Goal: Task Accomplishment & Management: Complete application form

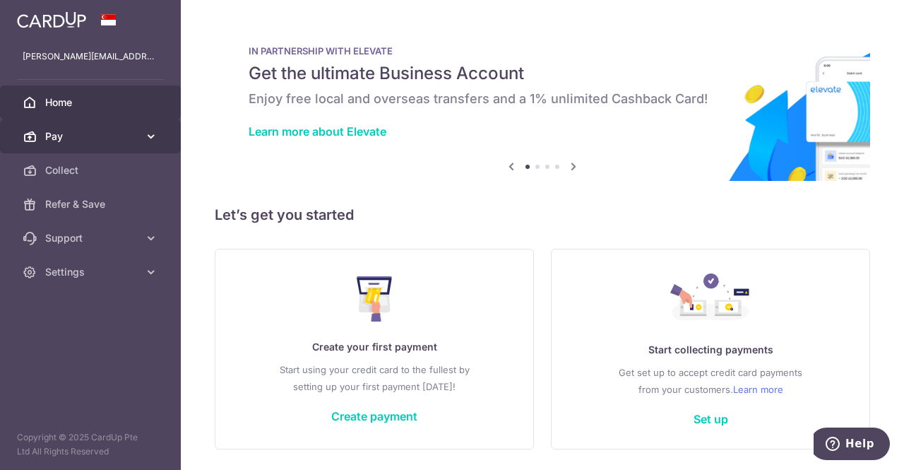
click at [107, 141] on span "Pay" at bounding box center [91, 136] width 93 height 14
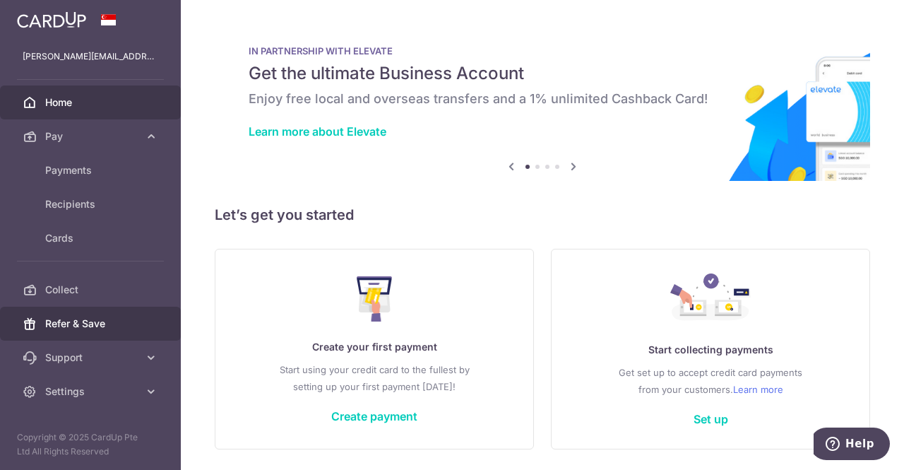
click at [119, 320] on span "Refer & Save" at bounding box center [91, 323] width 93 height 14
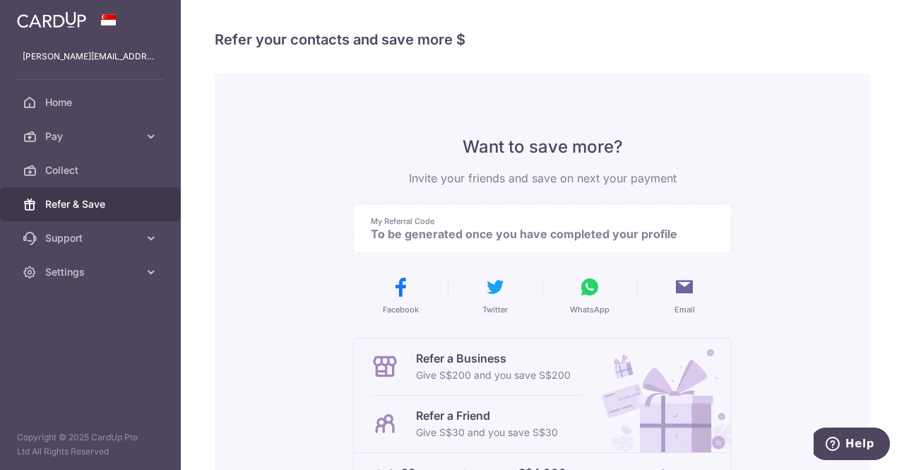
click at [69, 24] on img at bounding box center [51, 19] width 69 height 17
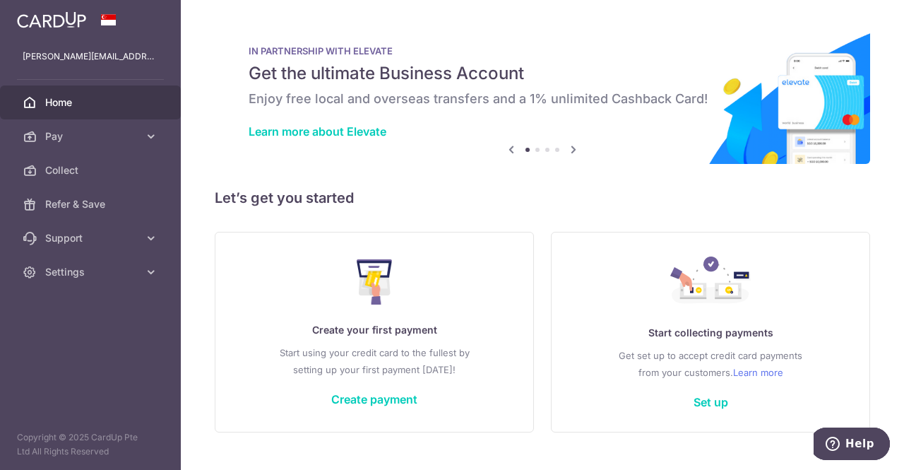
click at [569, 150] on icon at bounding box center [573, 150] width 17 height 18
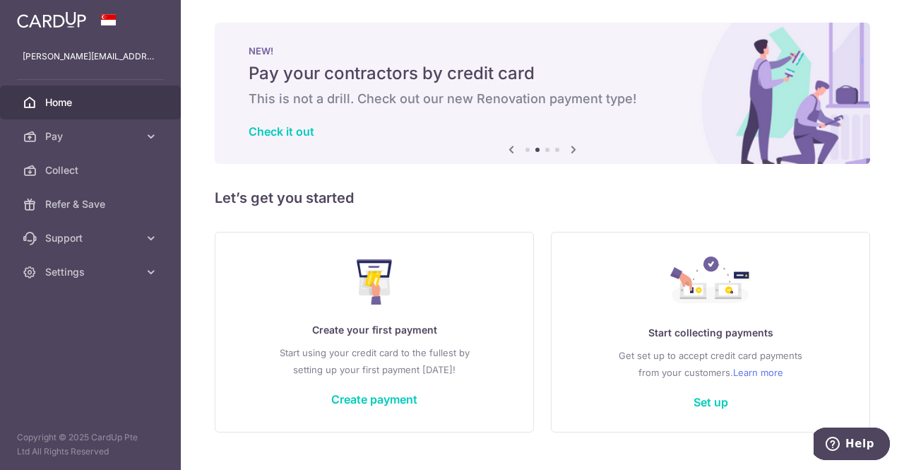
click at [569, 150] on icon at bounding box center [573, 150] width 17 height 18
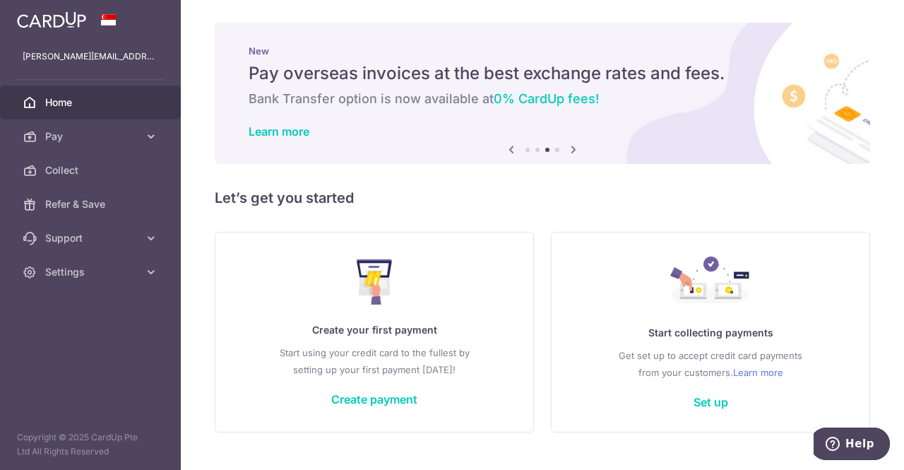
click at [570, 150] on icon at bounding box center [573, 150] width 17 height 18
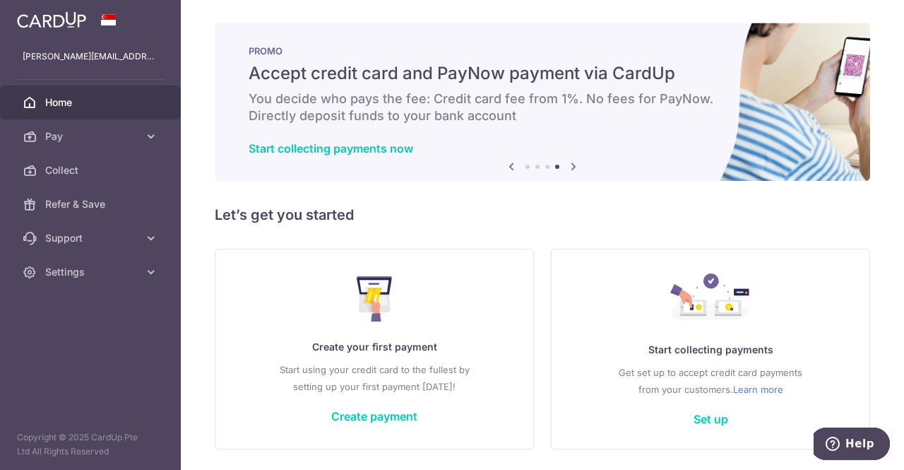
click at [569, 166] on icon at bounding box center [573, 167] width 17 height 18
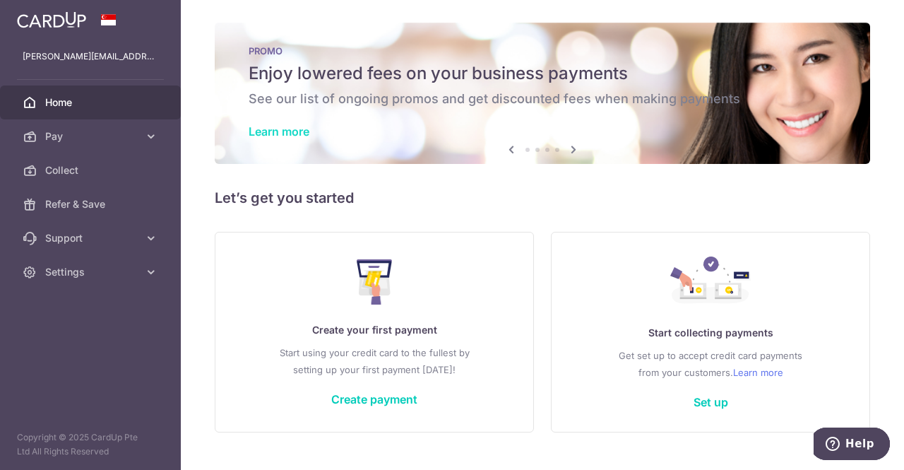
click at [292, 133] on link "Learn more" at bounding box center [279, 131] width 61 height 14
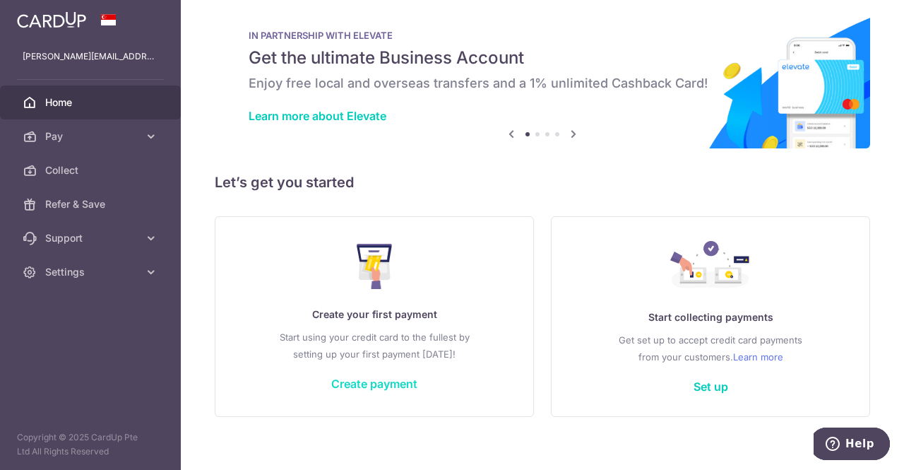
scroll to position [28, 0]
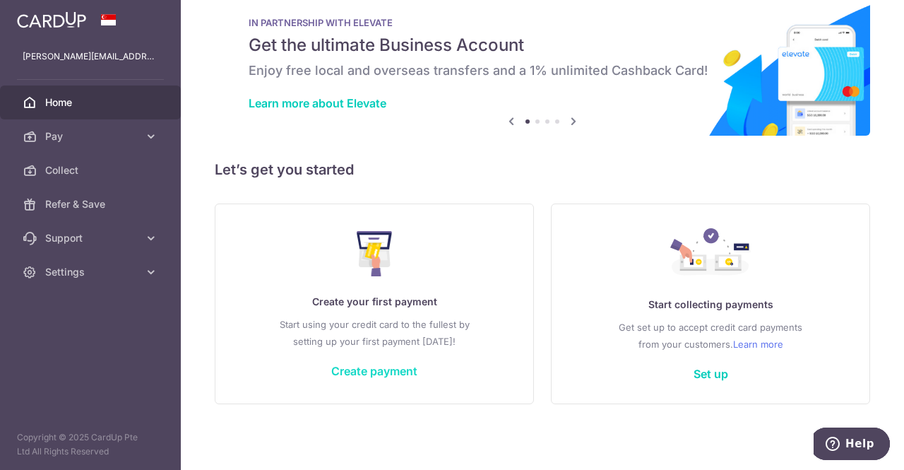
click at [364, 373] on link "Create payment" at bounding box center [374, 371] width 86 height 14
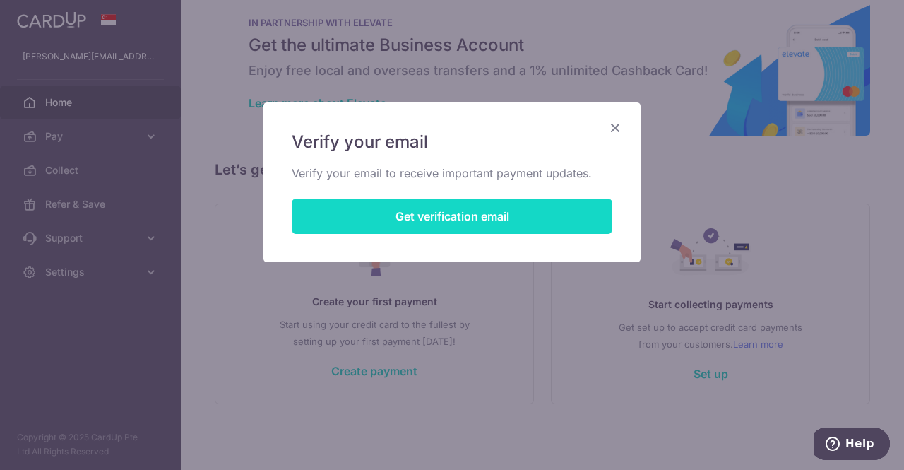
click at [463, 220] on button "Get verification email" at bounding box center [452, 216] width 321 height 35
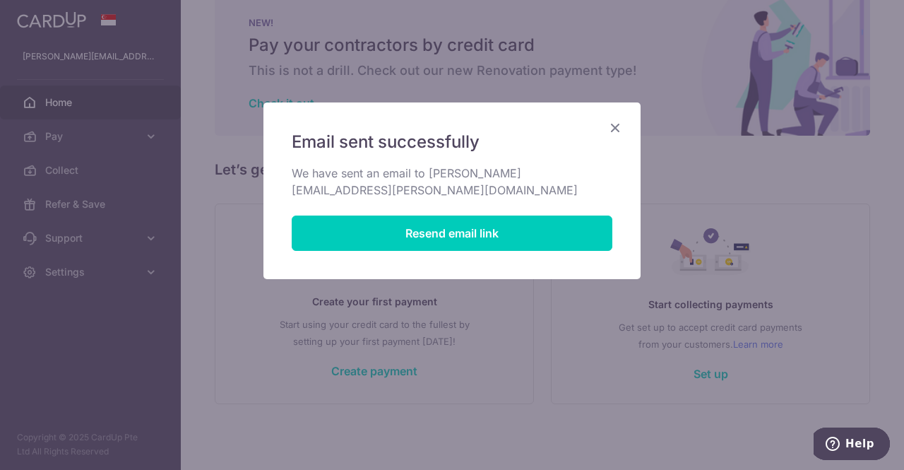
click at [620, 128] on icon "Close" at bounding box center [615, 128] width 17 height 18
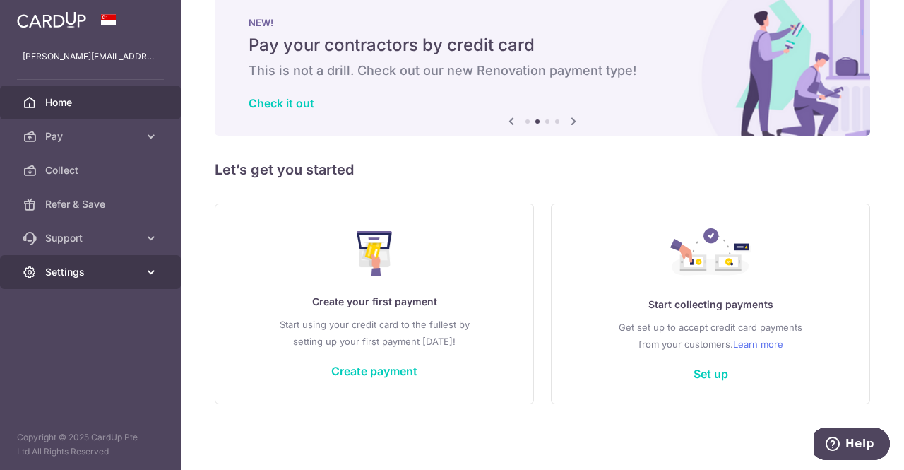
click at [120, 267] on span "Settings" at bounding box center [91, 272] width 93 height 14
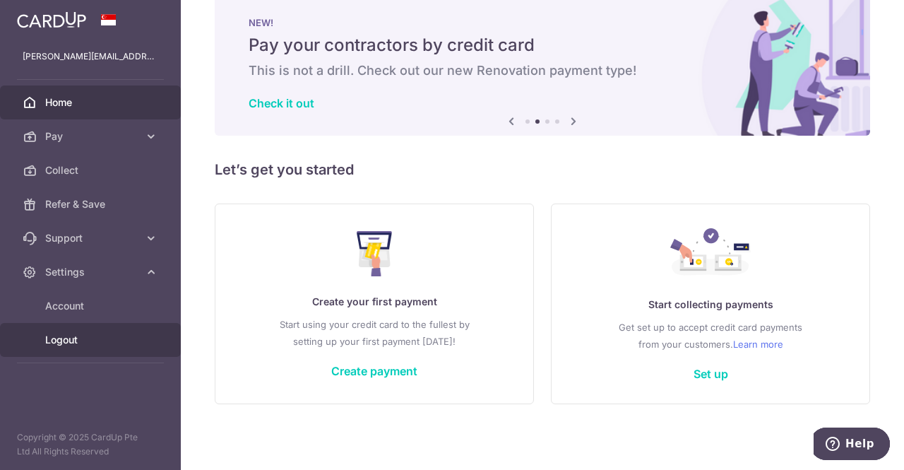
drag, startPoint x: 85, startPoint y: 342, endPoint x: 97, endPoint y: 337, distance: 13.6
click at [85, 342] on span "Logout" at bounding box center [91, 340] width 93 height 14
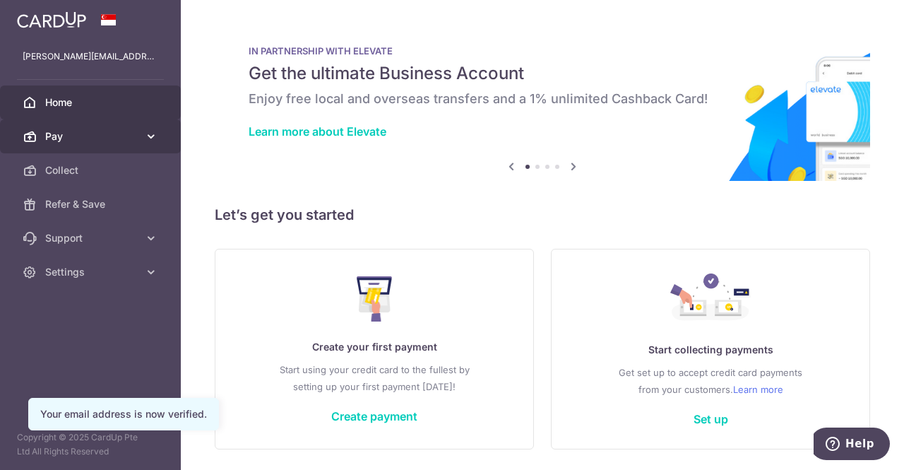
click at [107, 131] on span "Pay" at bounding box center [91, 136] width 93 height 14
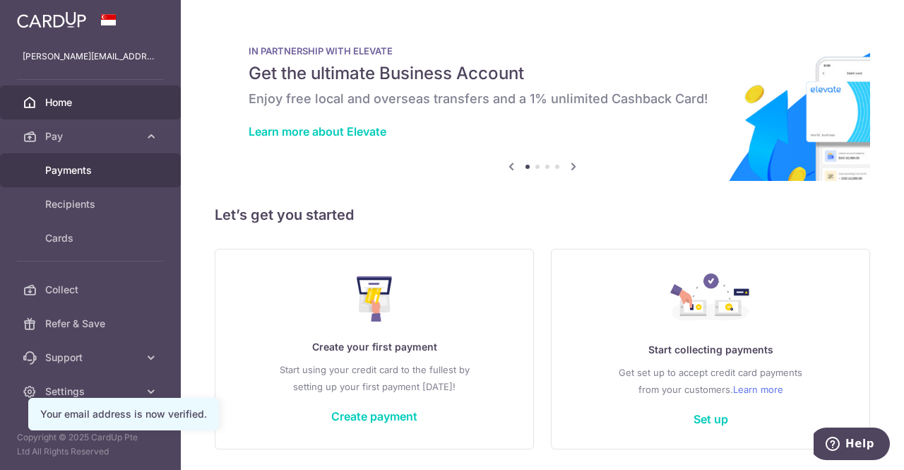
click at [131, 167] on span "Payments" at bounding box center [91, 170] width 93 height 14
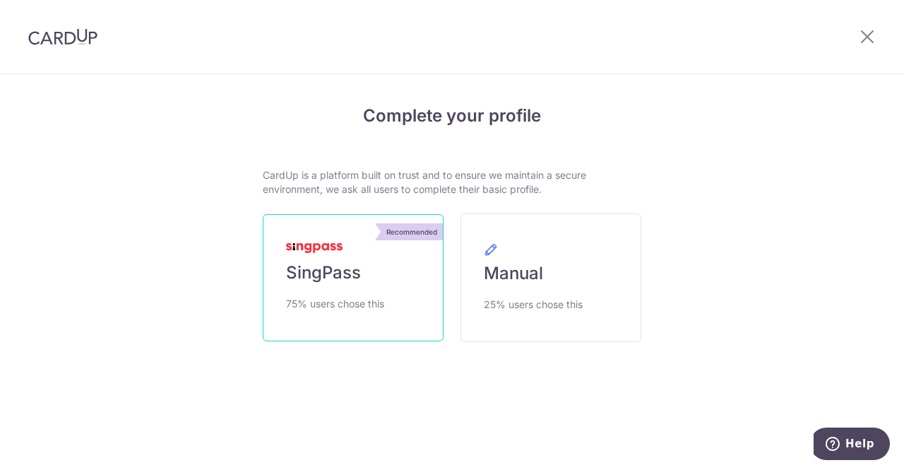
click at [395, 271] on link "Recommended SingPass 75% users chose this" at bounding box center [353, 277] width 181 height 127
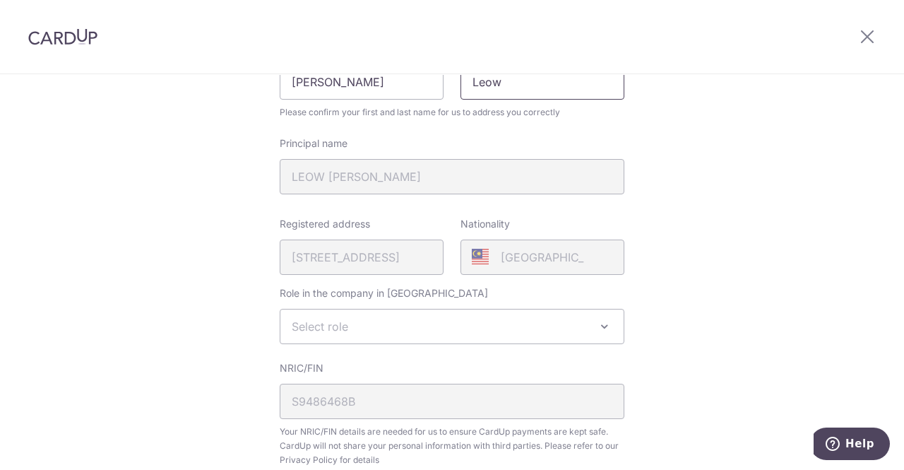
scroll to position [353, 0]
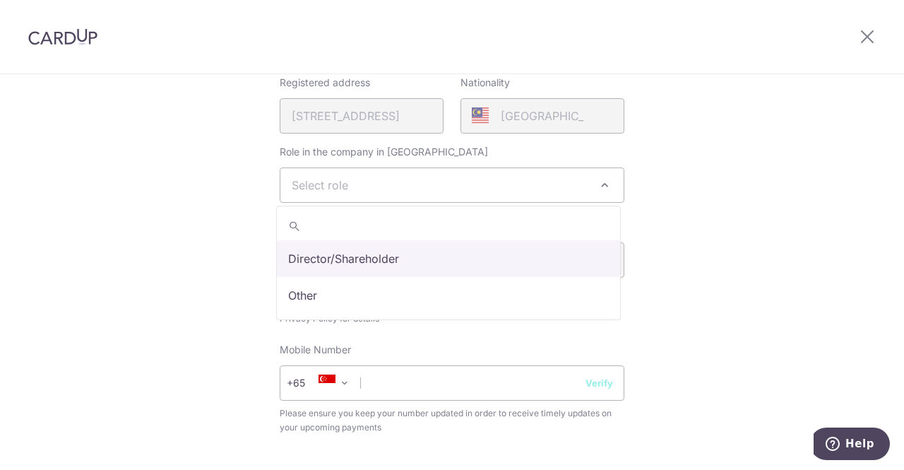
click at [438, 181] on span "Select role" at bounding box center [451, 185] width 343 height 34
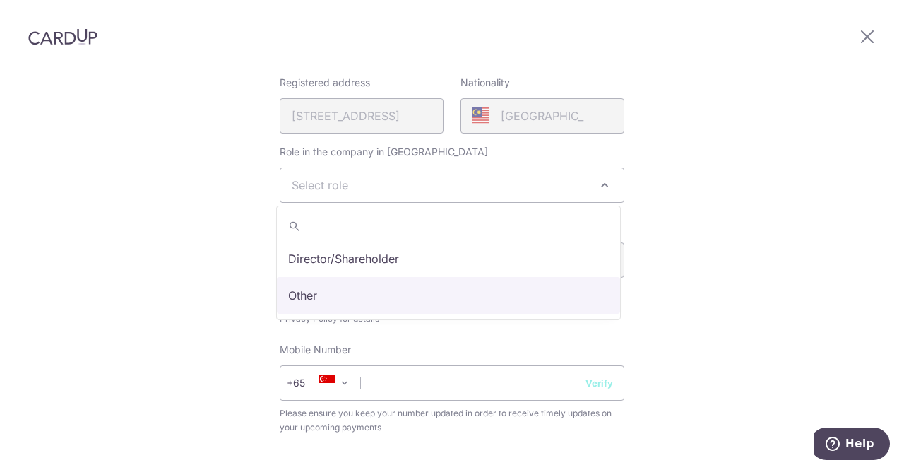
select select "other"
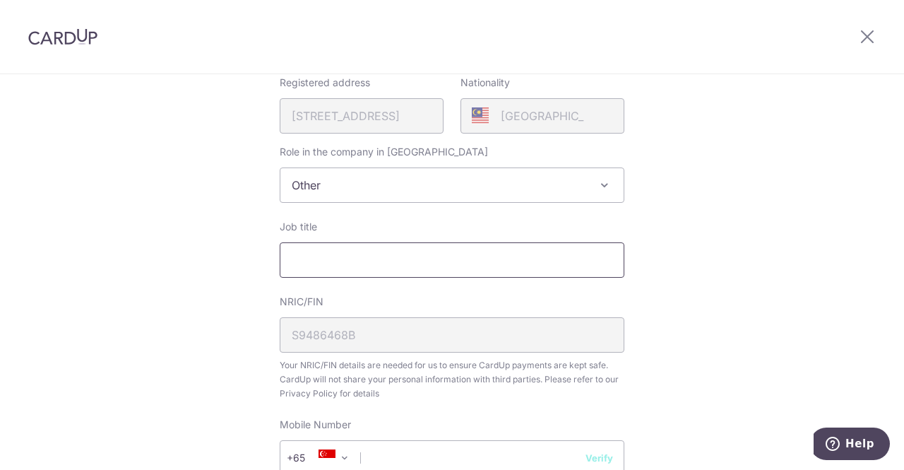
click at [441, 256] on input "Job title" at bounding box center [452, 259] width 345 height 35
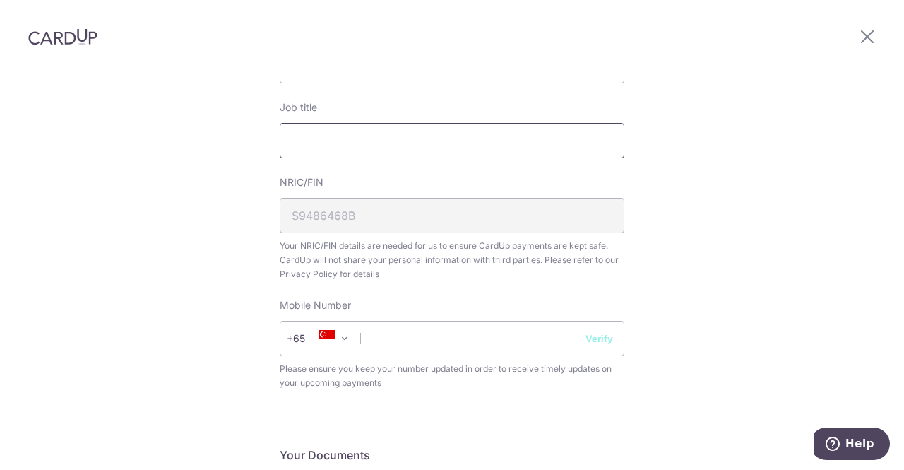
scroll to position [494, 0]
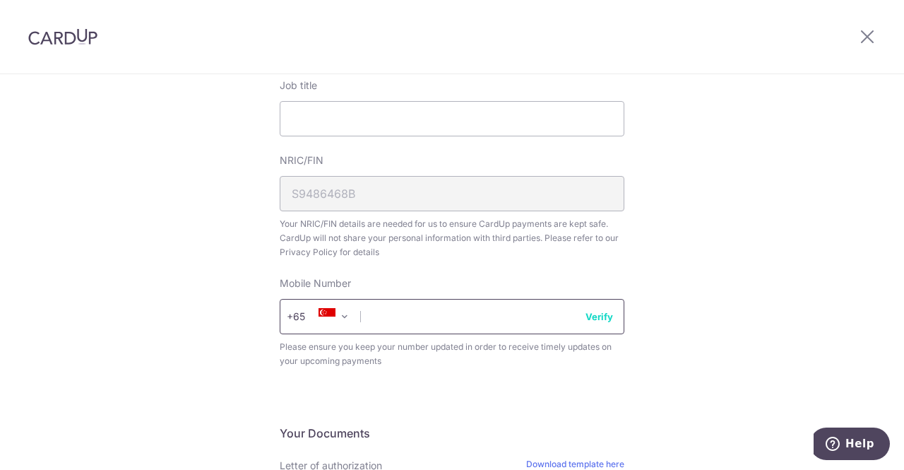
click at [439, 306] on input "text" at bounding box center [452, 316] width 345 height 35
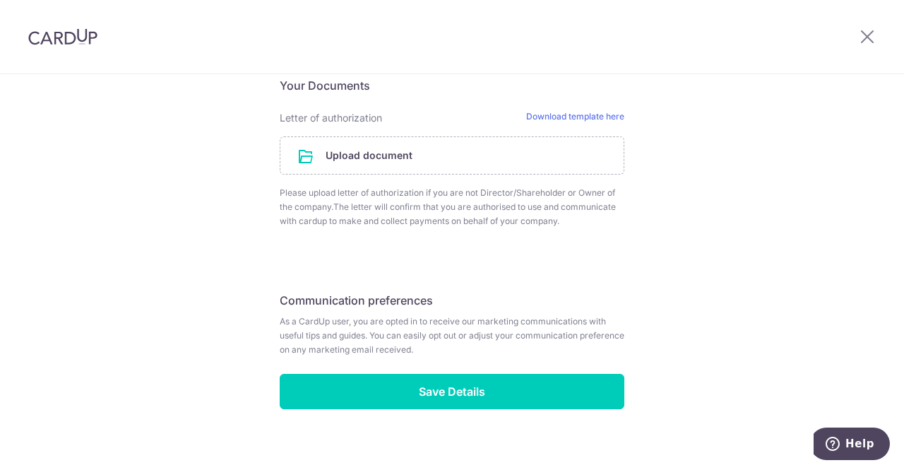
scroll to position [858, 0]
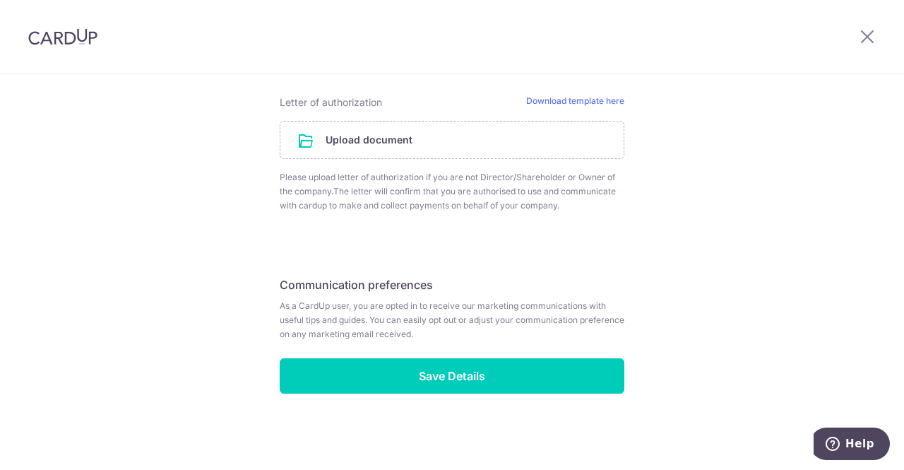
type input "92761348"
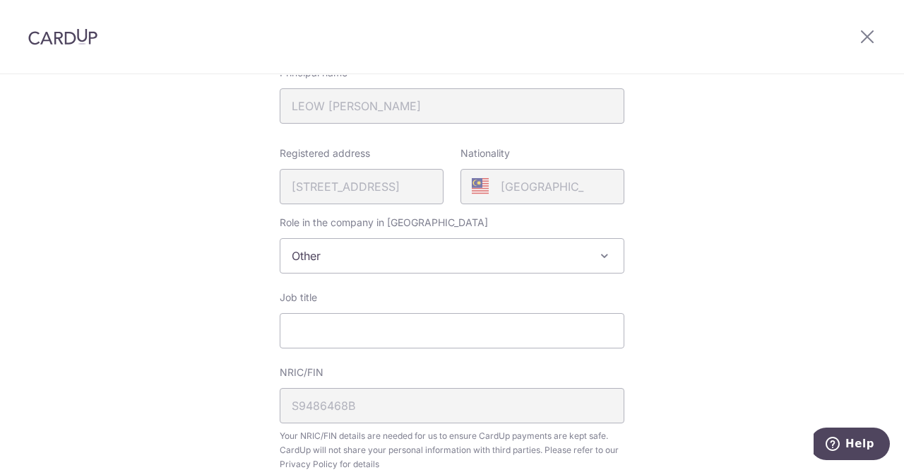
scroll to position [353, 0]
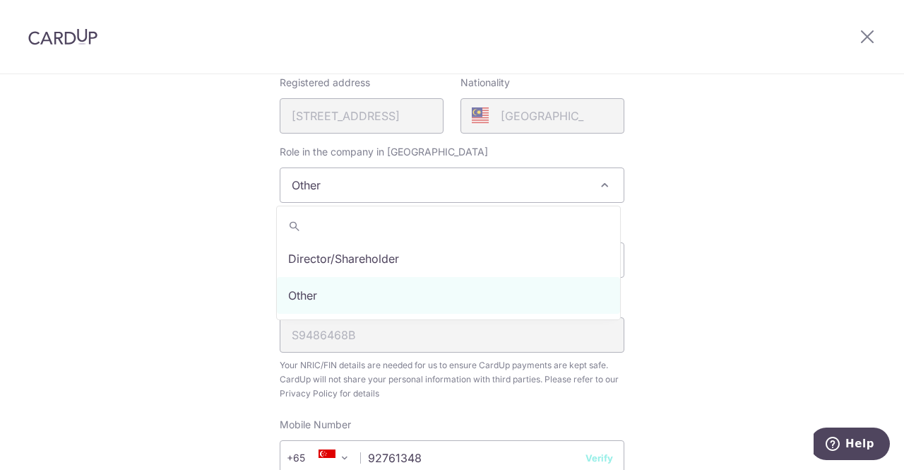
click at [492, 183] on span "Other" at bounding box center [451, 185] width 343 height 34
click at [718, 172] on div "Review your details Your Details Please provide your full name as per your NRIC…" at bounding box center [452, 349] width 904 height 1254
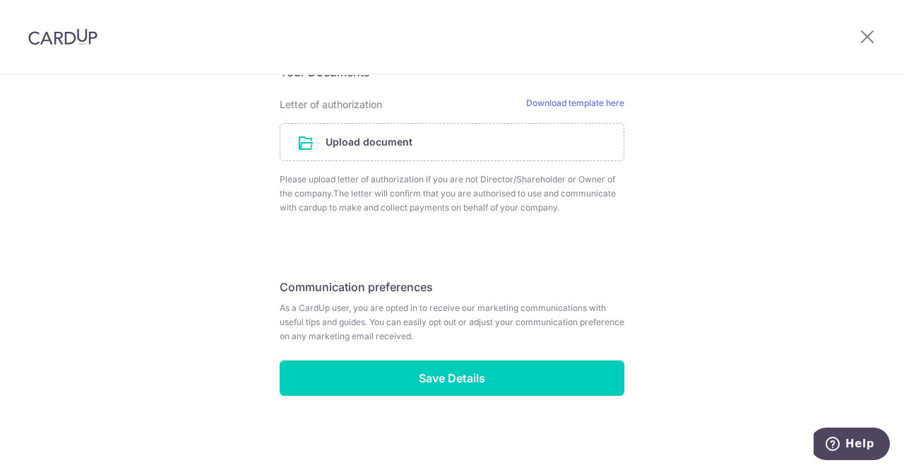
scroll to position [858, 0]
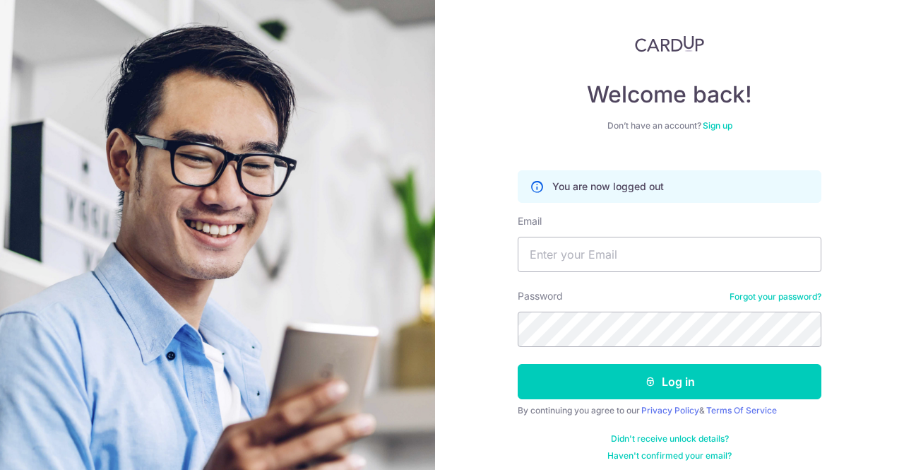
scroll to position [21, 0]
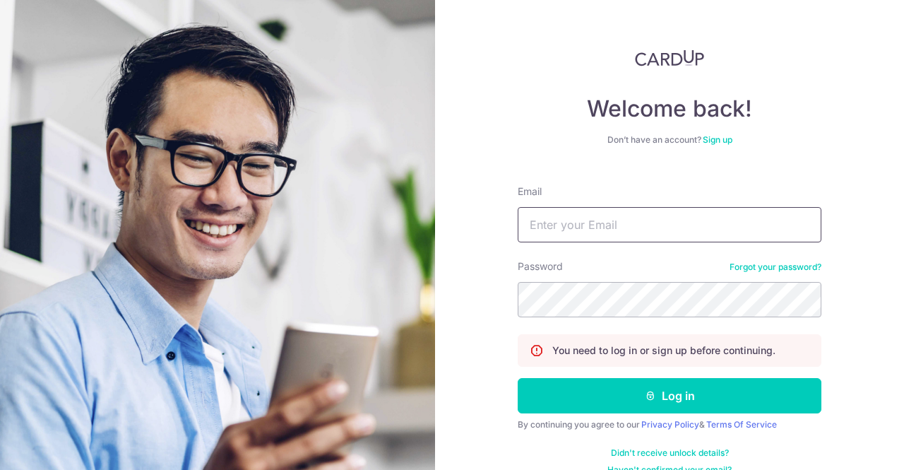
click at [633, 231] on input "Email" at bounding box center [670, 224] width 304 height 35
type input "dangoneinsane@hotmail.com"
drag, startPoint x: 693, startPoint y: 390, endPoint x: 624, endPoint y: 320, distance: 97.9
click at [693, 390] on button "Log in" at bounding box center [670, 395] width 304 height 35
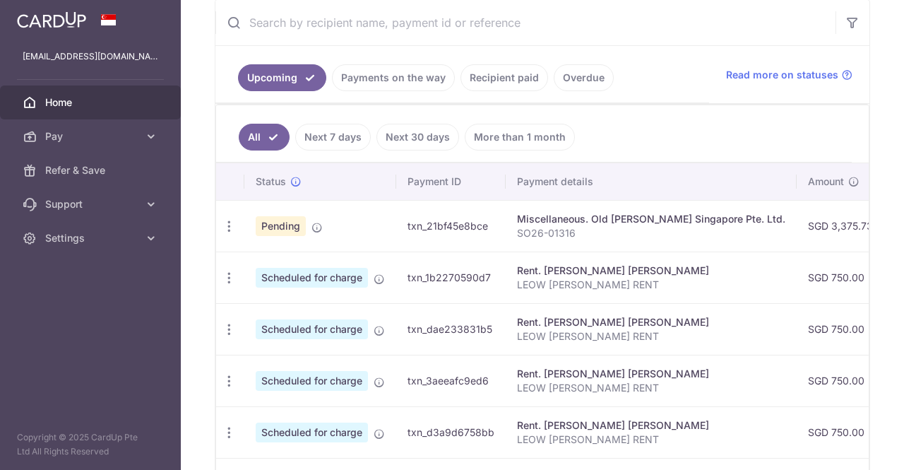
scroll to position [300, 0]
